Goal: Information Seeking & Learning: Learn about a topic

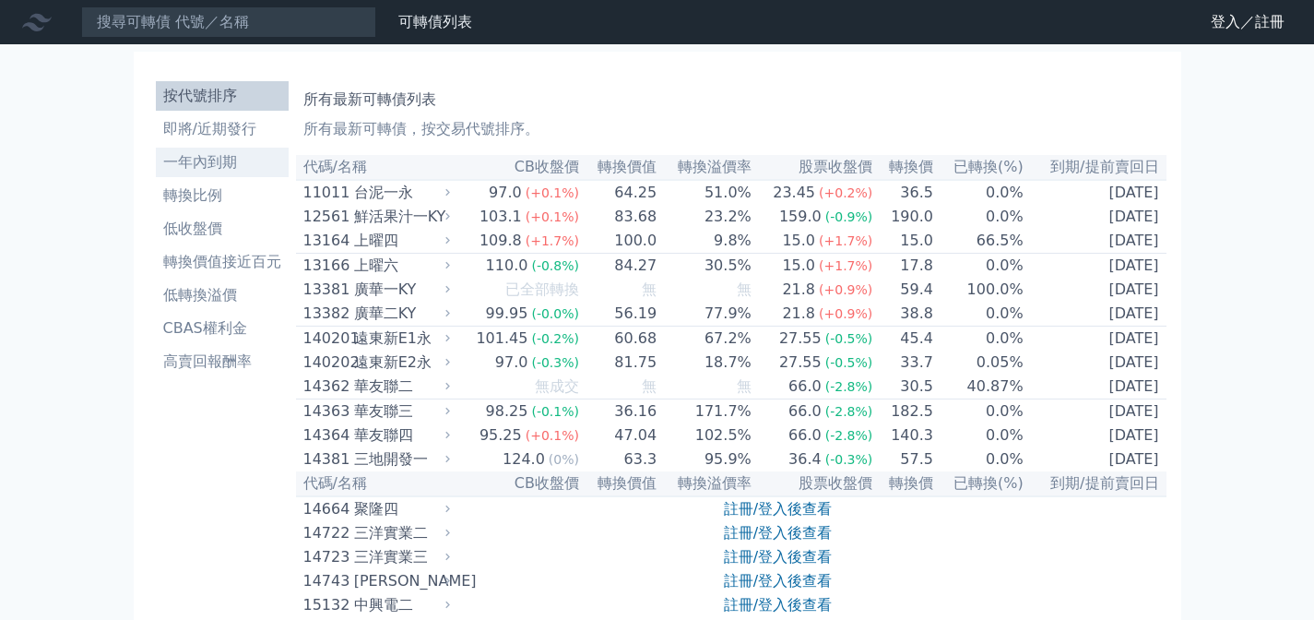
click at [172, 160] on li "一年內到期" at bounding box center [222, 162] width 133 height 22
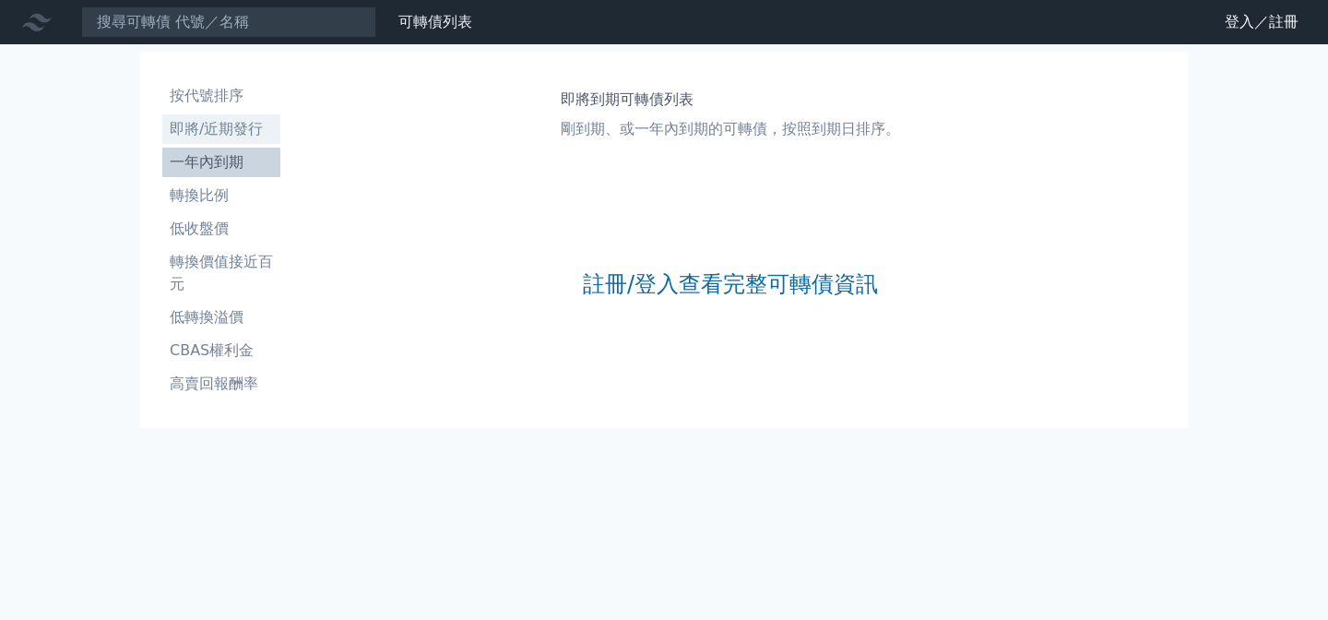
click at [237, 139] on li "即將/近期發行" at bounding box center [221, 129] width 118 height 22
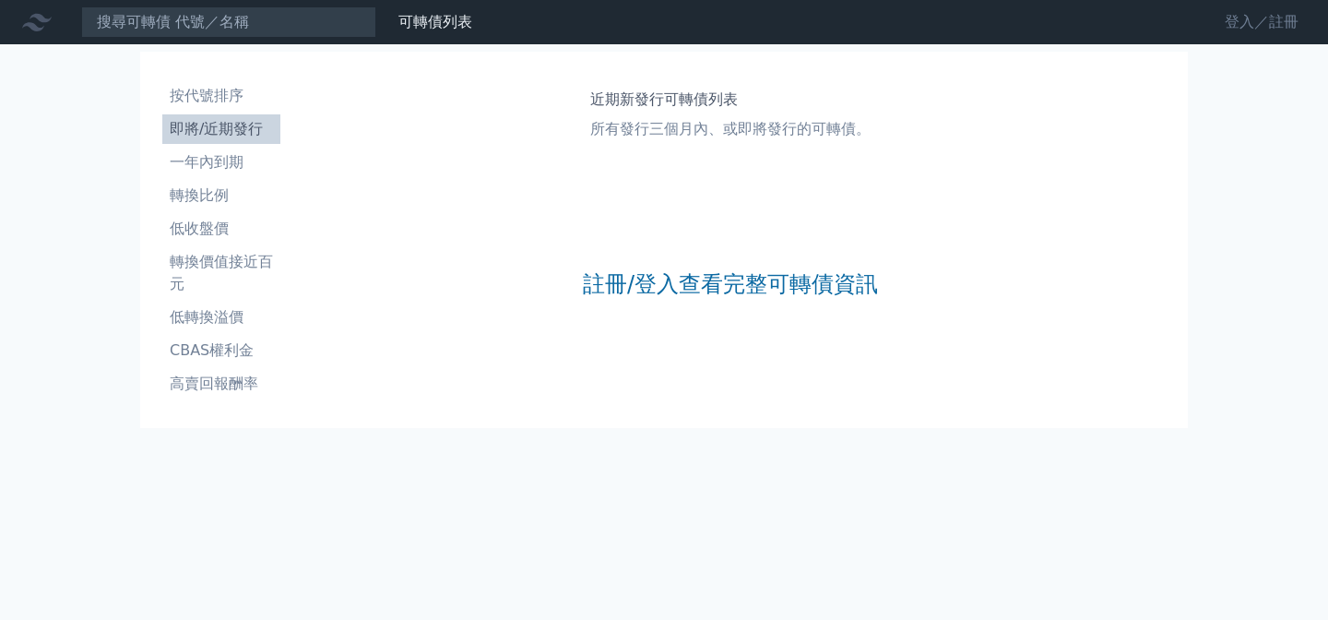
click at [1277, 29] on link "登入／註冊" at bounding box center [1261, 22] width 103 height 30
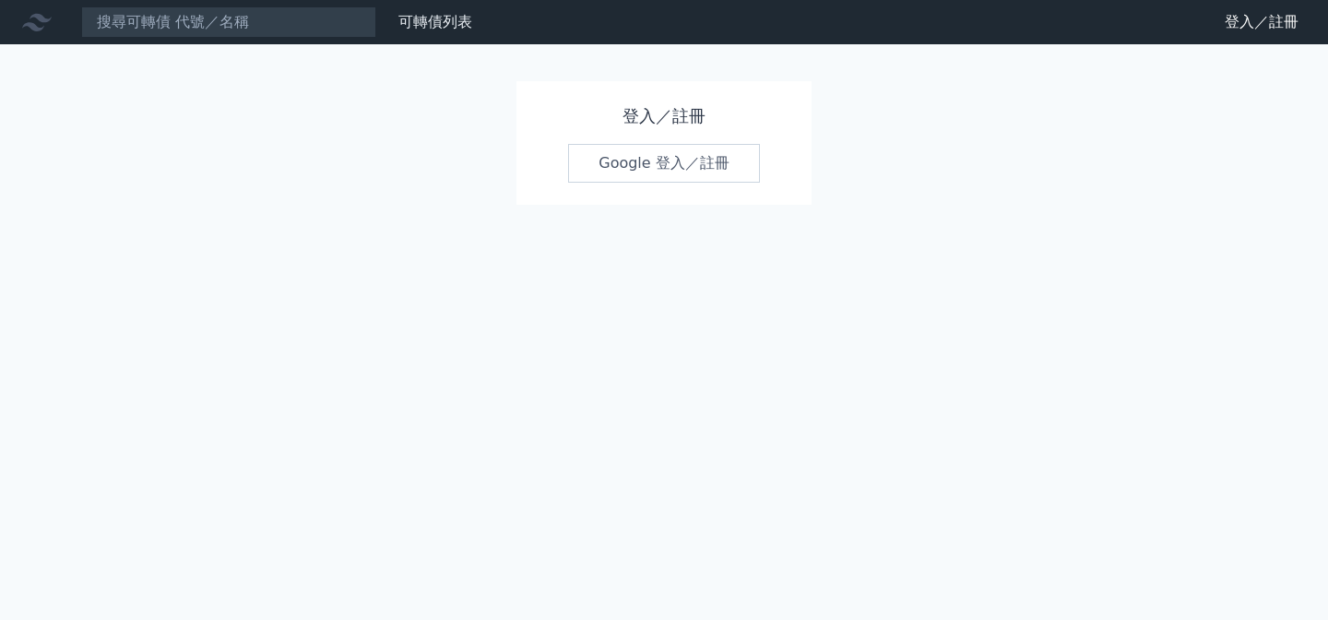
click at [603, 172] on link "Google 登入／註冊" at bounding box center [664, 163] width 192 height 39
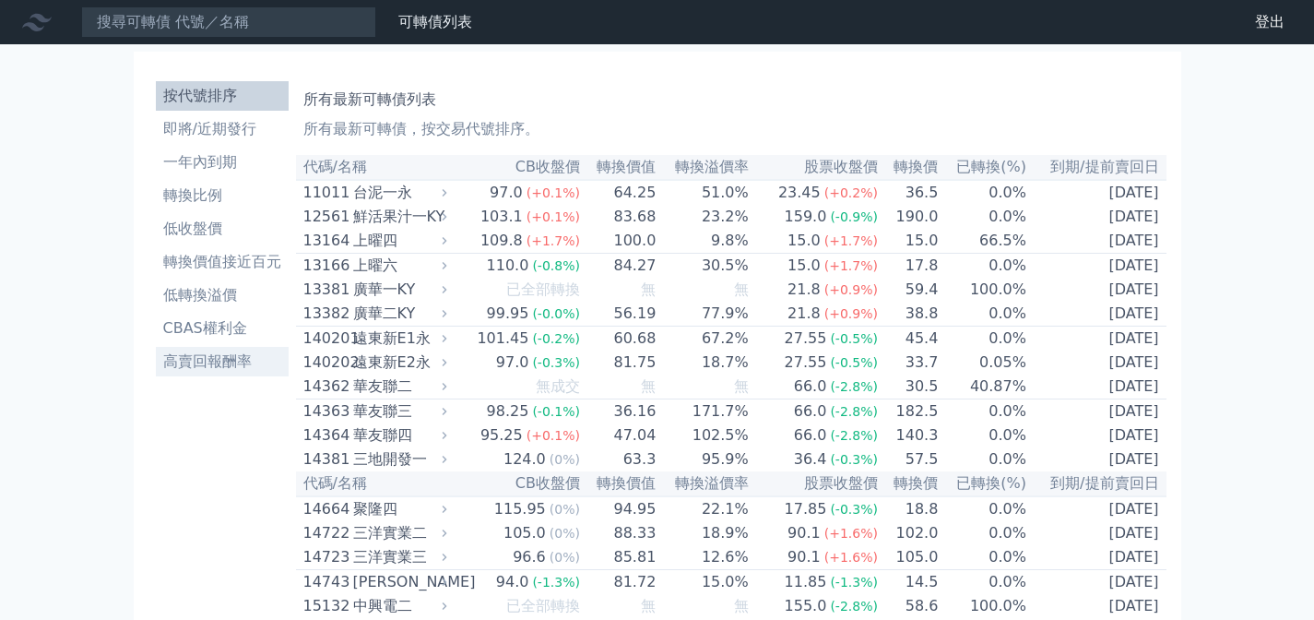
click at [239, 361] on li "高賣回報酬率" at bounding box center [222, 361] width 133 height 22
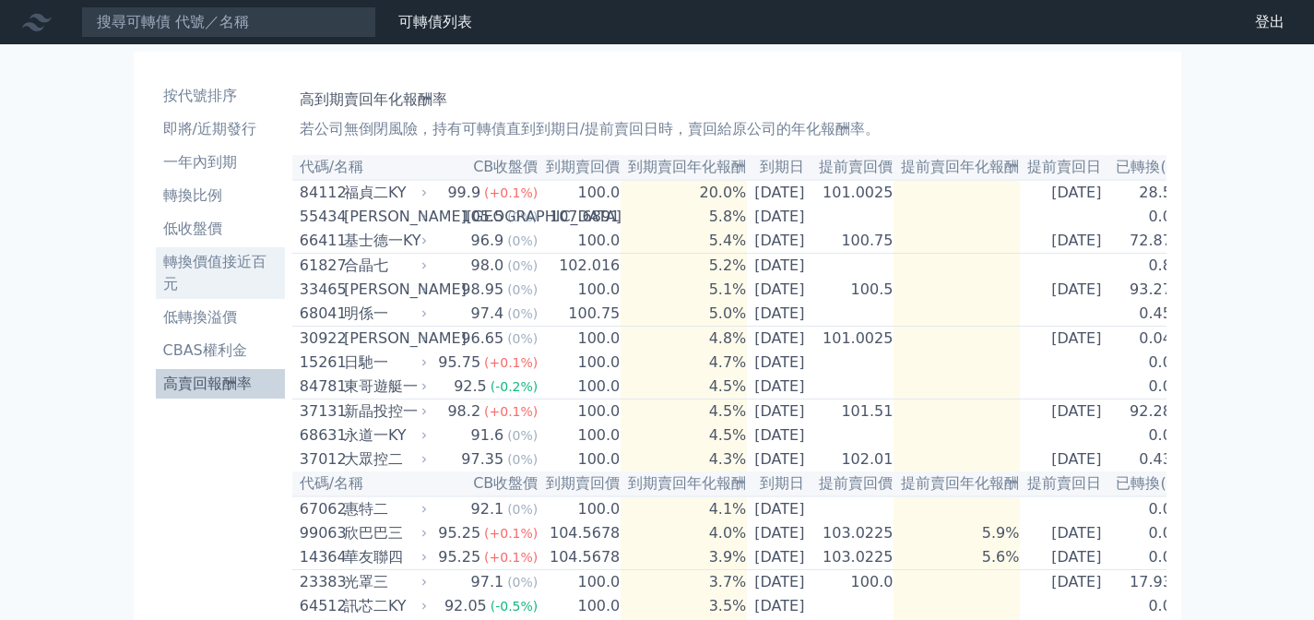
click at [228, 260] on li "轉換價值接近百元" at bounding box center [220, 273] width 129 height 44
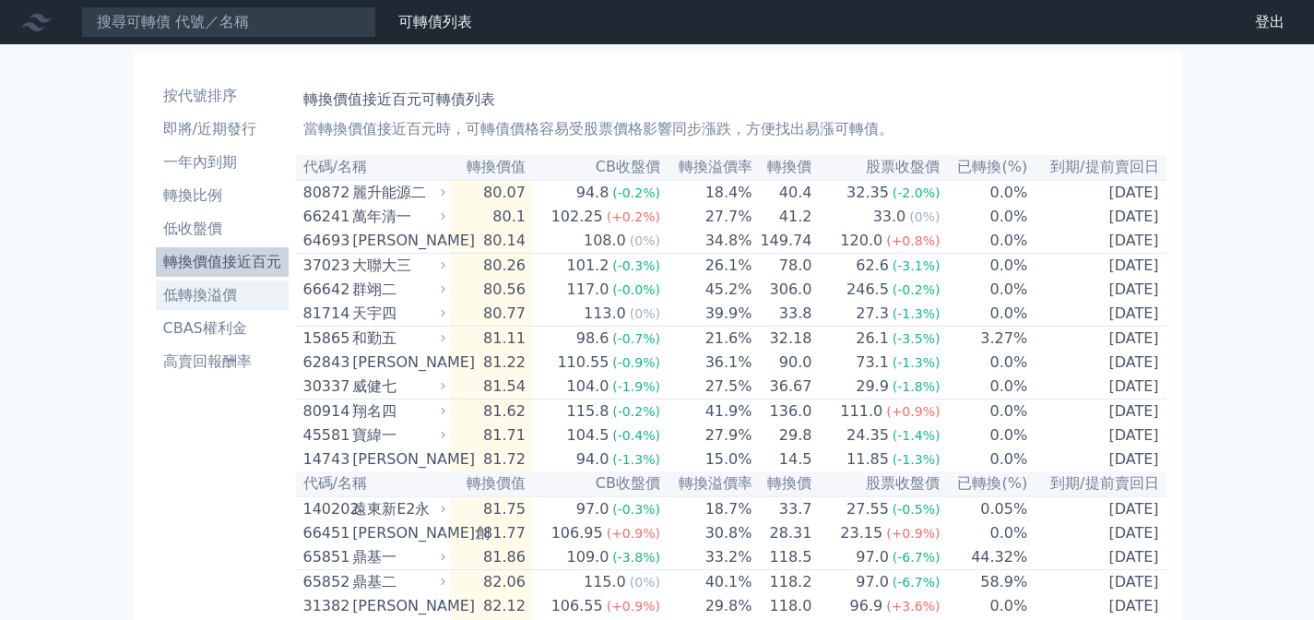
click at [207, 295] on li "低轉換溢價" at bounding box center [222, 295] width 133 height 22
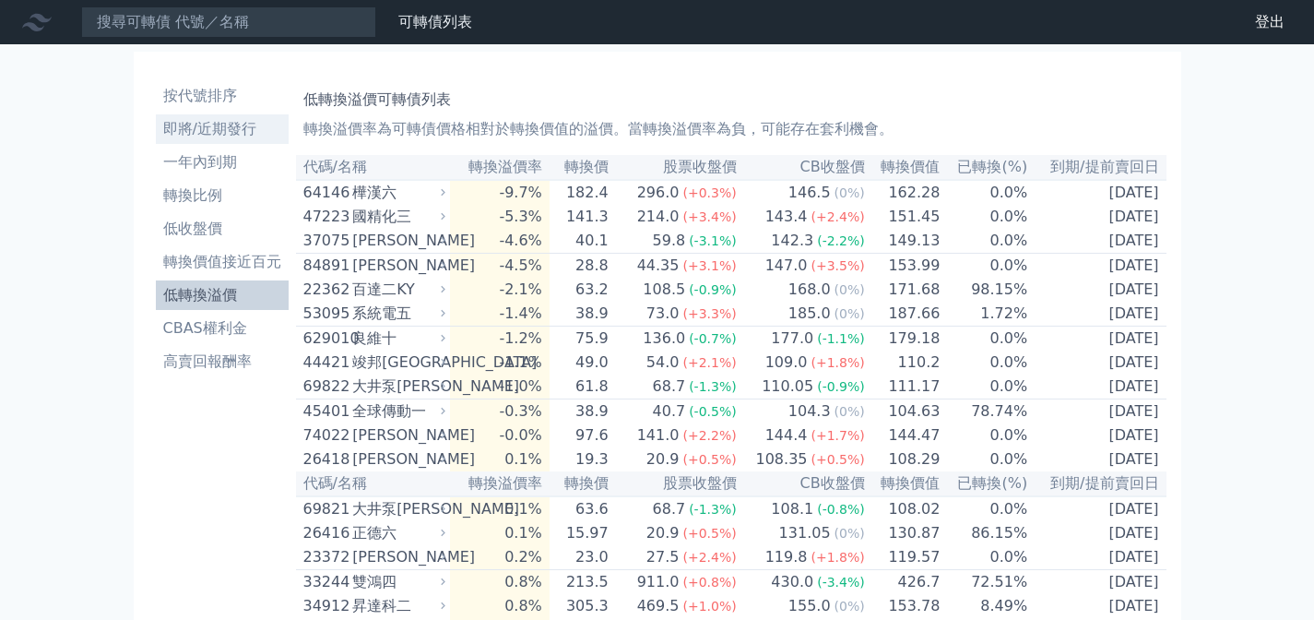
click at [226, 138] on li "即將/近期發行" at bounding box center [222, 129] width 133 height 22
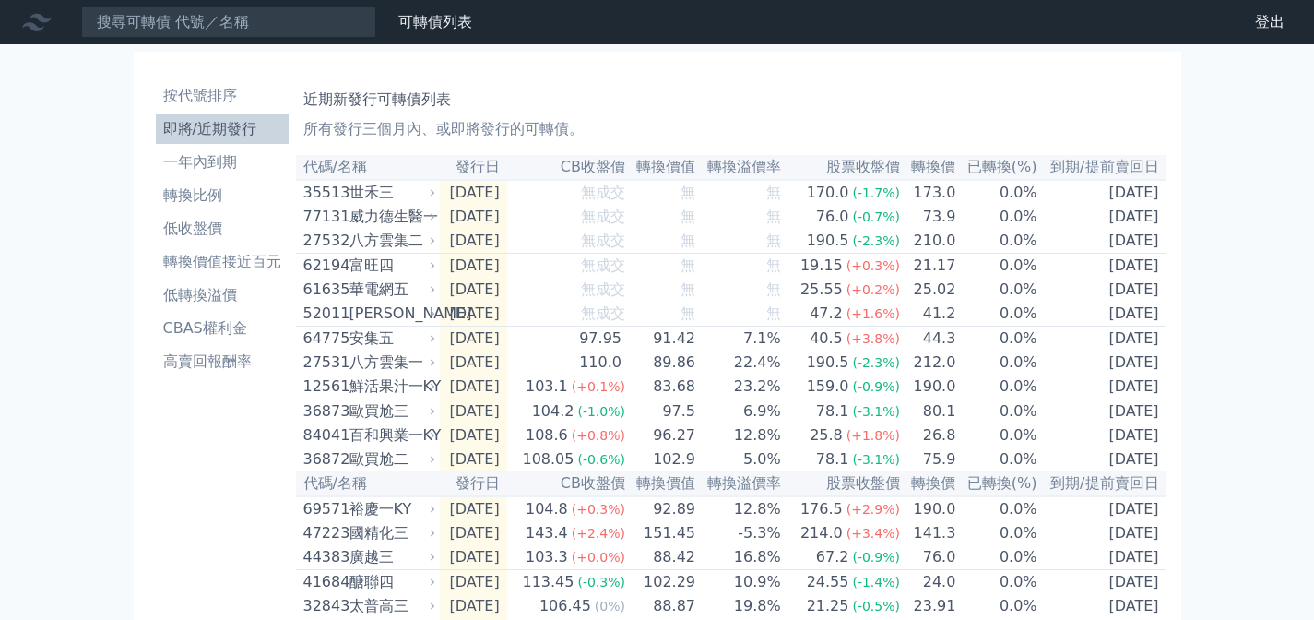
click at [221, 131] on li "即將/近期發行" at bounding box center [222, 129] width 133 height 22
